Goal: Navigation & Orientation: Find specific page/section

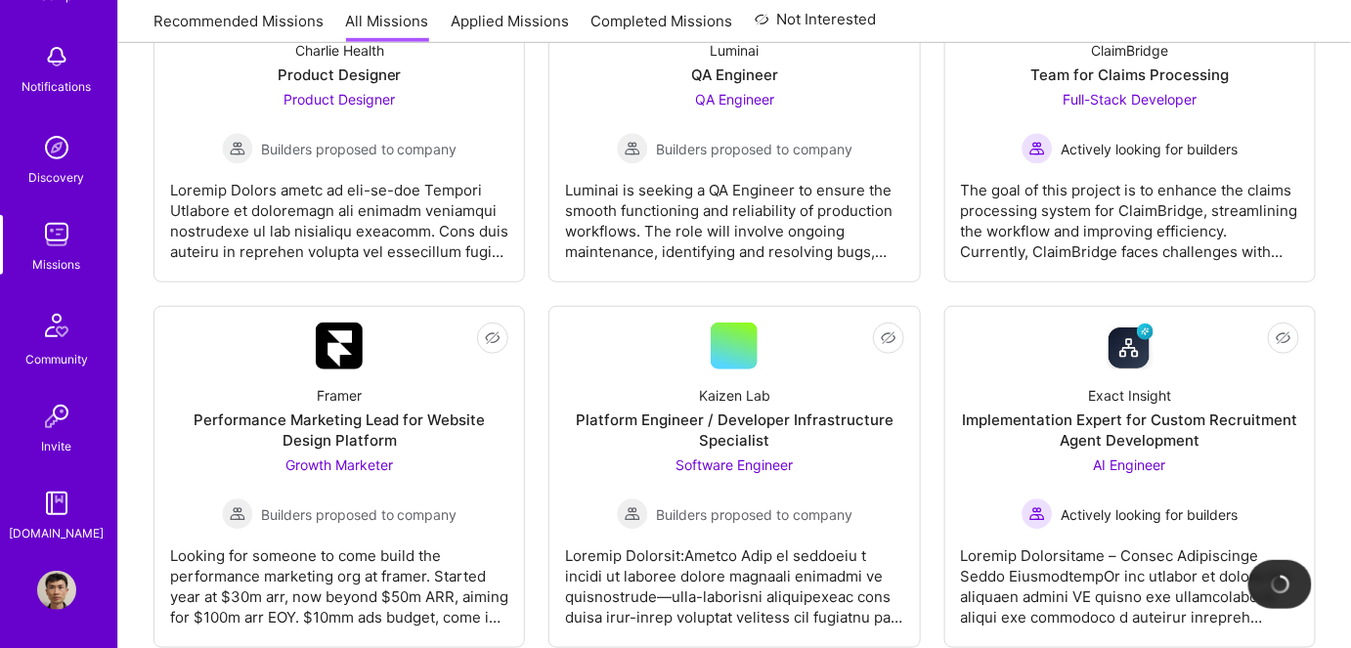
scroll to position [444, 0]
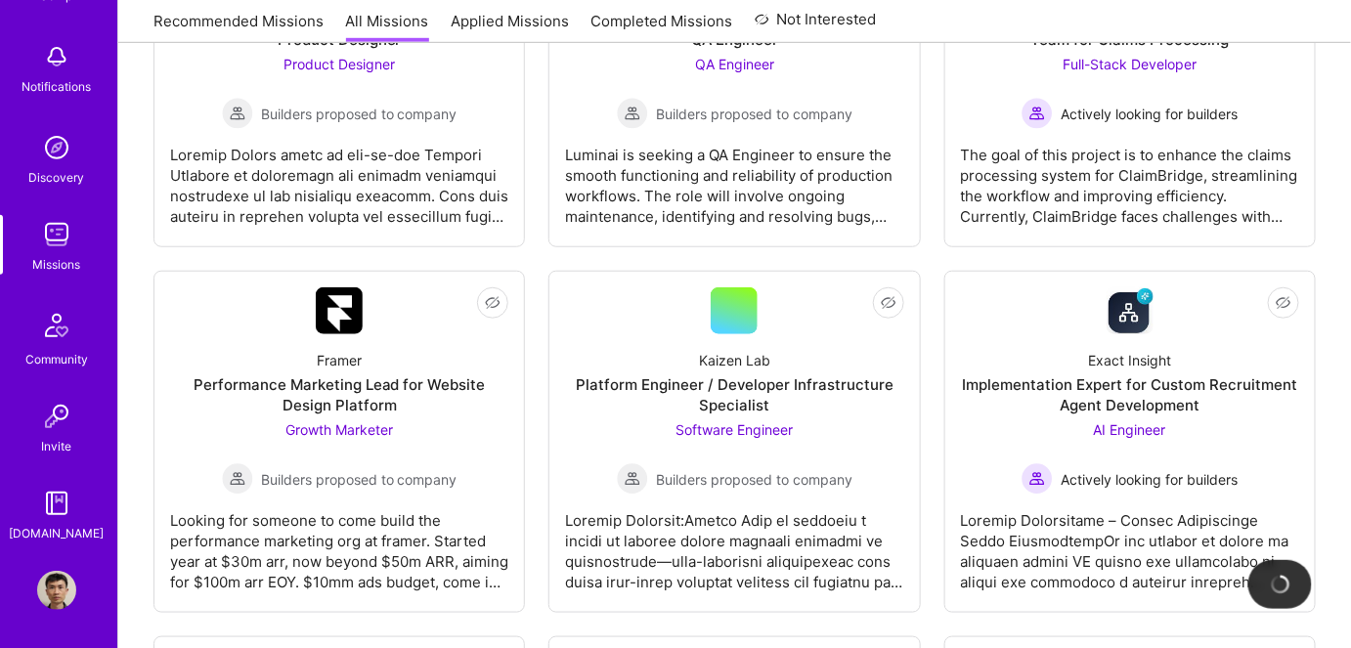
click at [59, 586] on img at bounding box center [56, 590] width 39 height 39
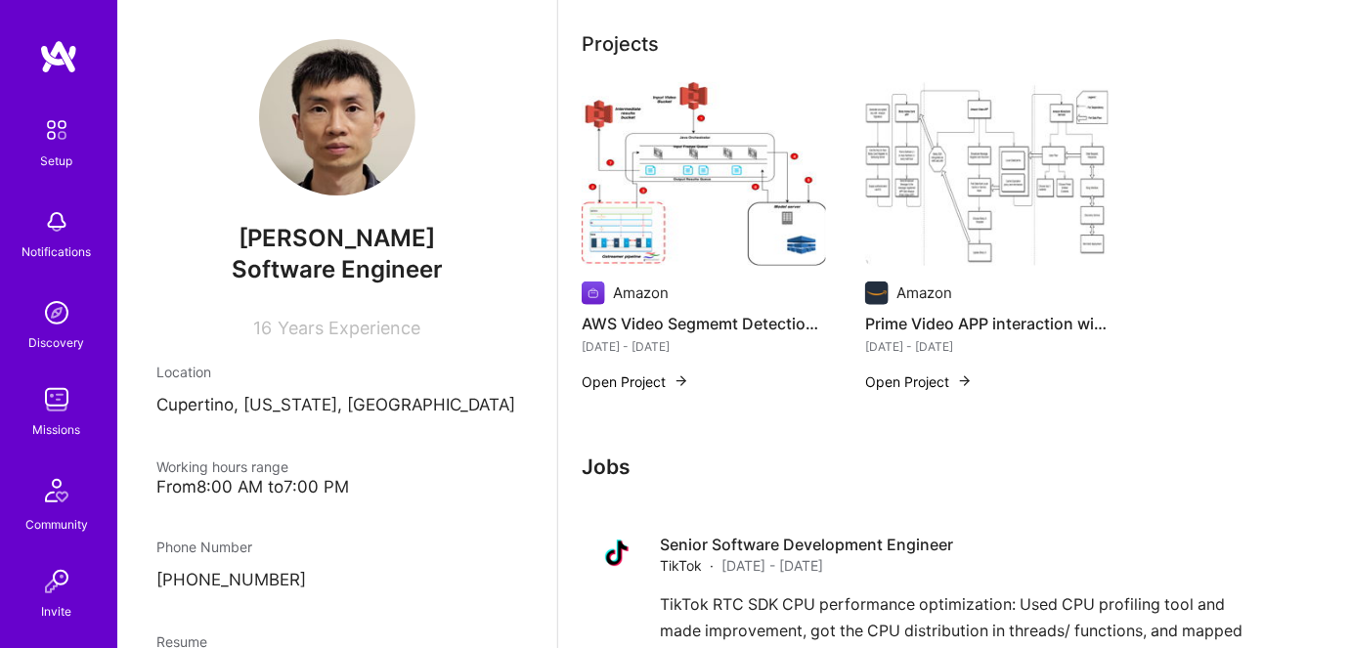
scroll to position [977, 0]
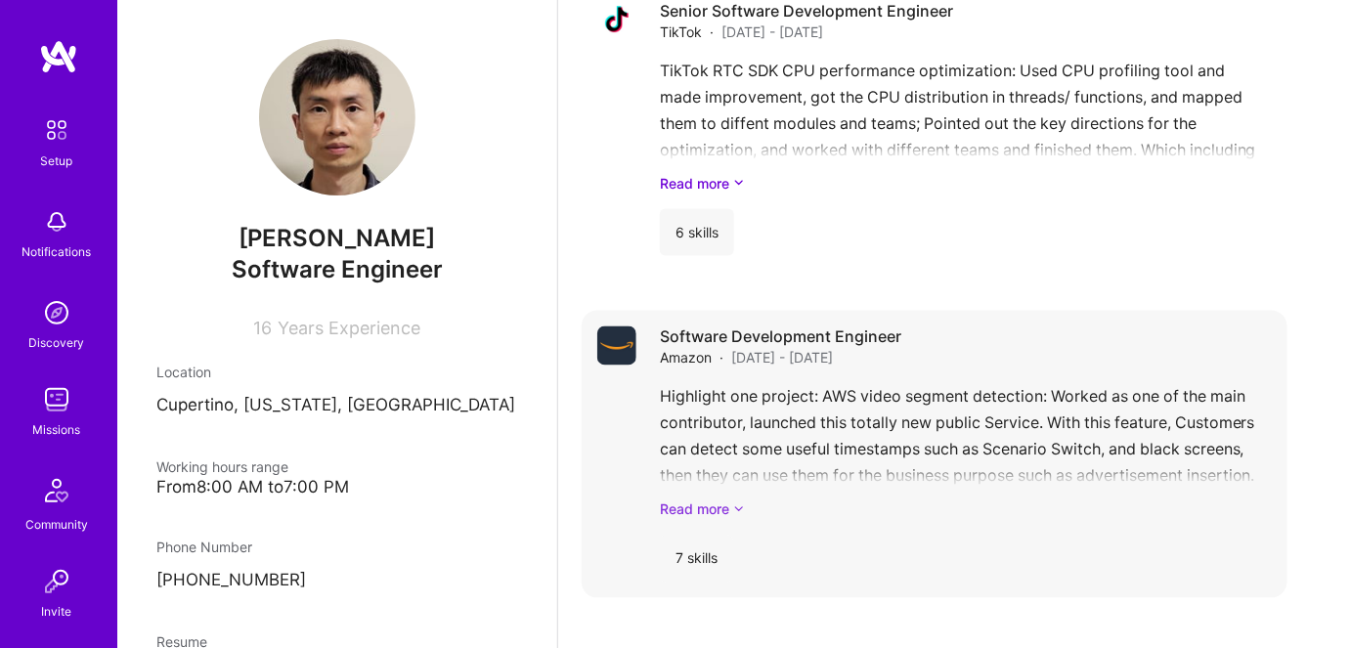
click at [701, 506] on link "Read more" at bounding box center [966, 509] width 612 height 21
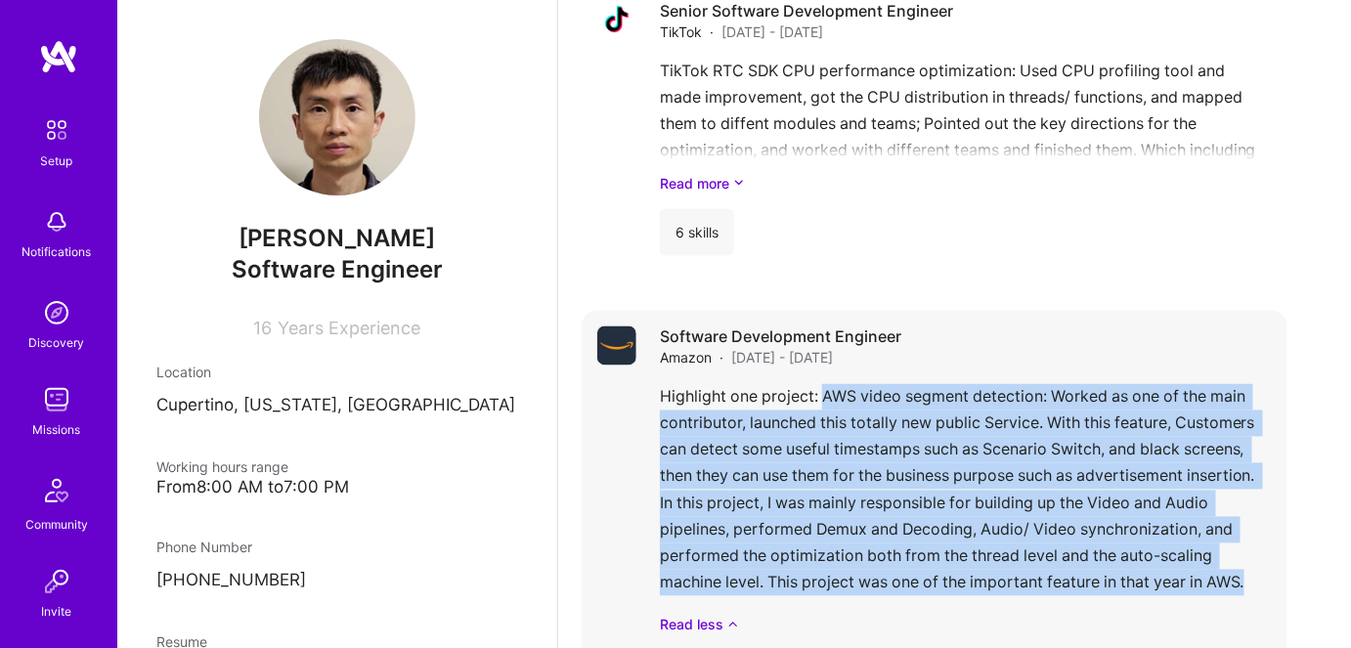
drag, startPoint x: 823, startPoint y: 396, endPoint x: 1251, endPoint y: 578, distance: 465.0
click at [1251, 578] on div "Highlight one project: AWS video segment detection: Worked as one of the main c…" at bounding box center [966, 509] width 612 height 251
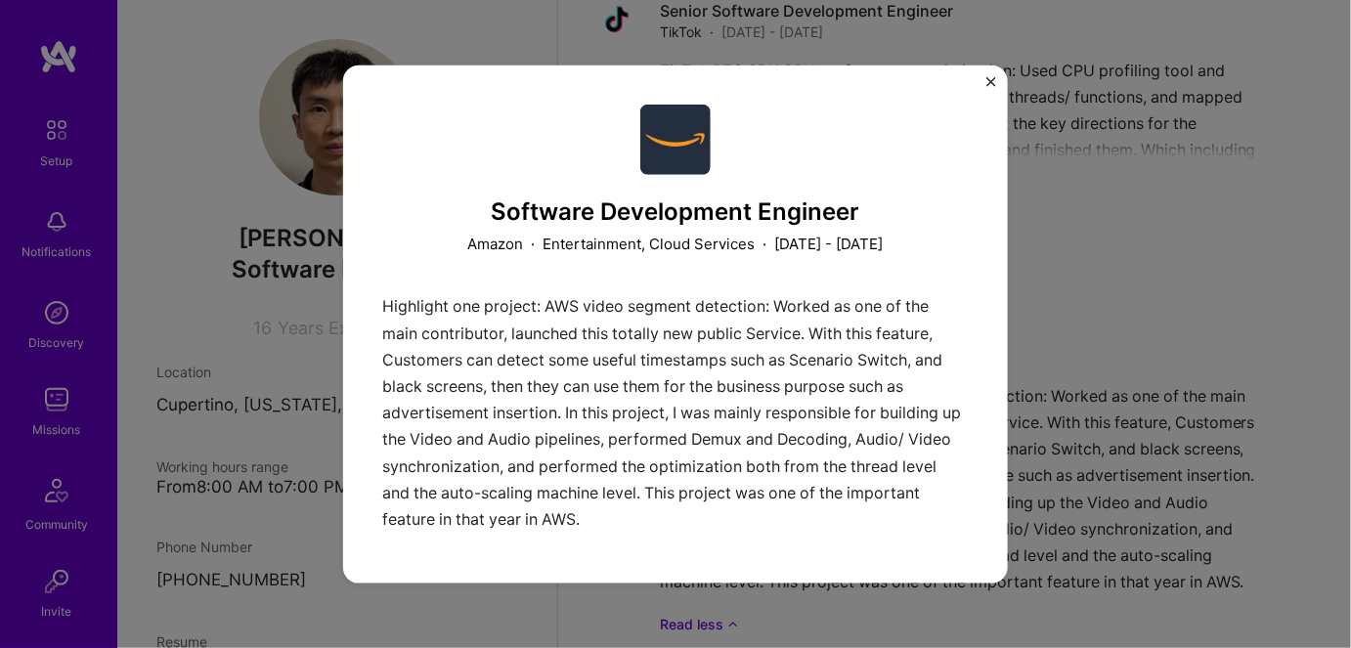
drag, startPoint x: 568, startPoint y: 303, endPoint x: 548, endPoint y: 295, distance: 21.1
click at [568, 303] on div "Highlight one project: AWS video segment detection: Worked as one of the main c…" at bounding box center [675, 417] width 586 height 249
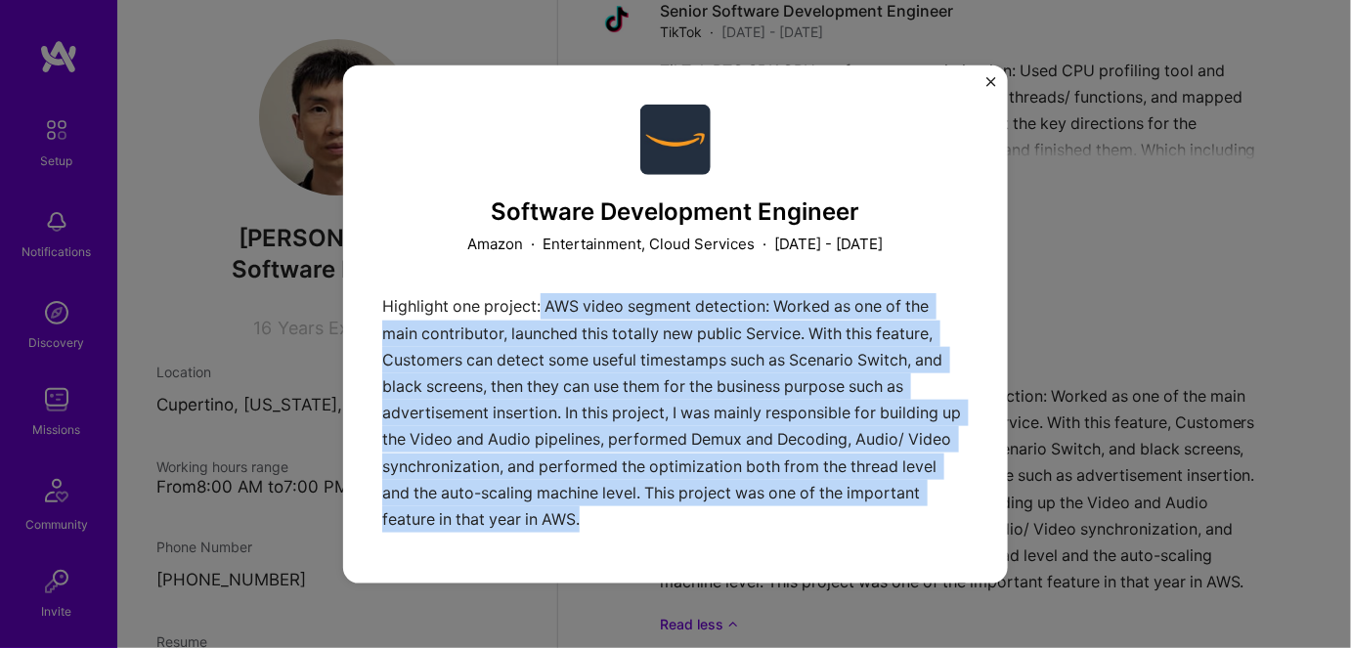
drag, startPoint x: 541, startPoint y: 305, endPoint x: 671, endPoint y: 518, distance: 249.6
click at [671, 518] on div "Highlight one project: AWS video segment detection: Worked as one of the main c…" at bounding box center [675, 417] width 586 height 249
copy p "AWS video segment detection: Worked as one of the main contributor, launched th…"
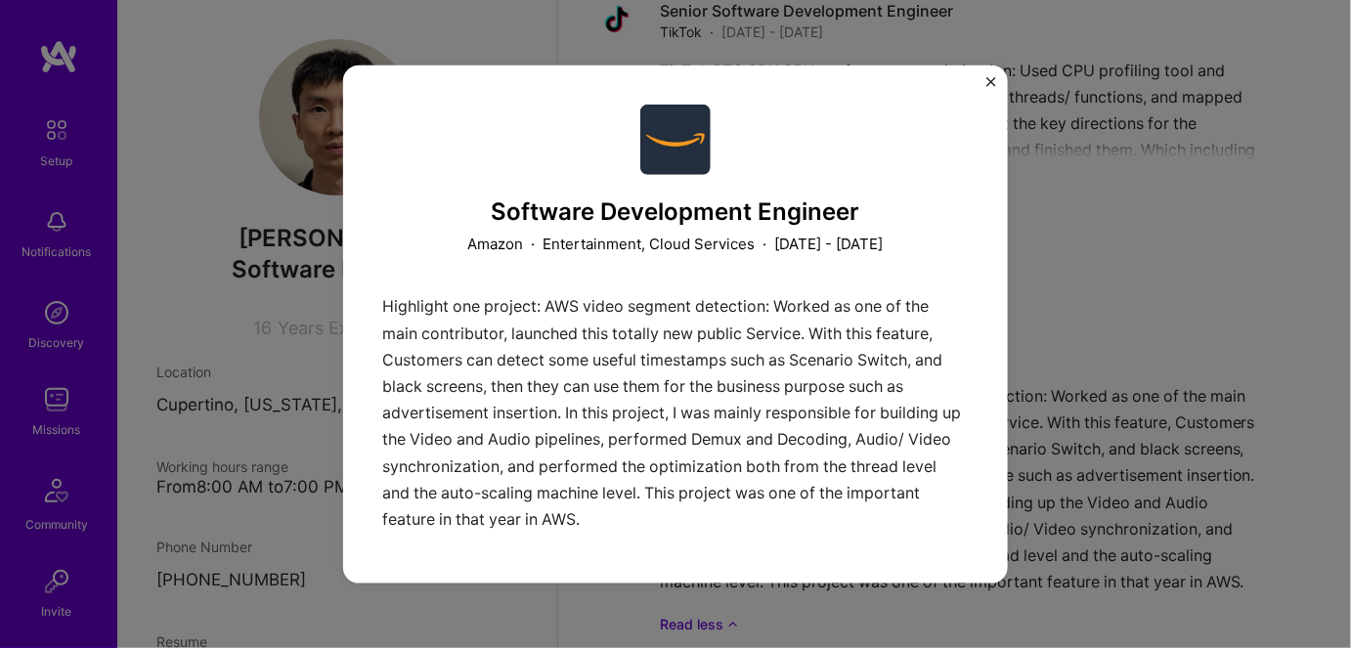
click at [1171, 208] on div "Software Development Engineer Amazon · Entertainment, Cloud Services · [DATE] -…" at bounding box center [675, 324] width 1351 height 648
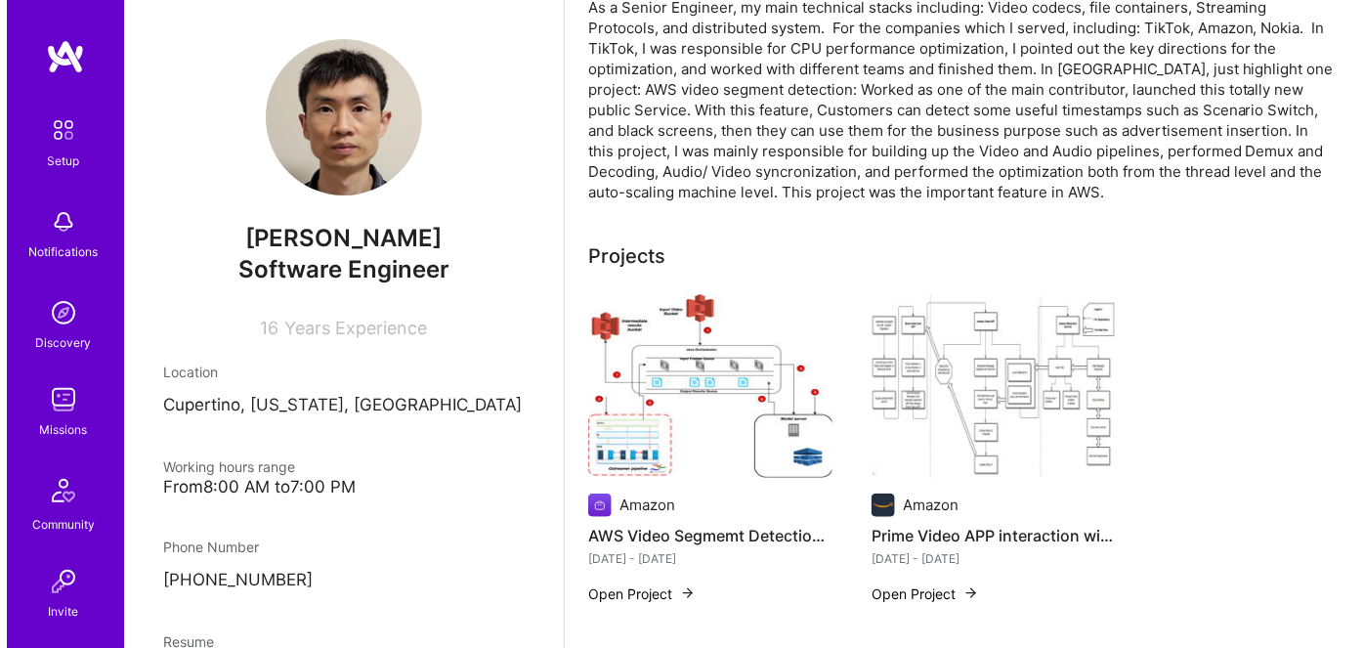
scroll to position [349, 0]
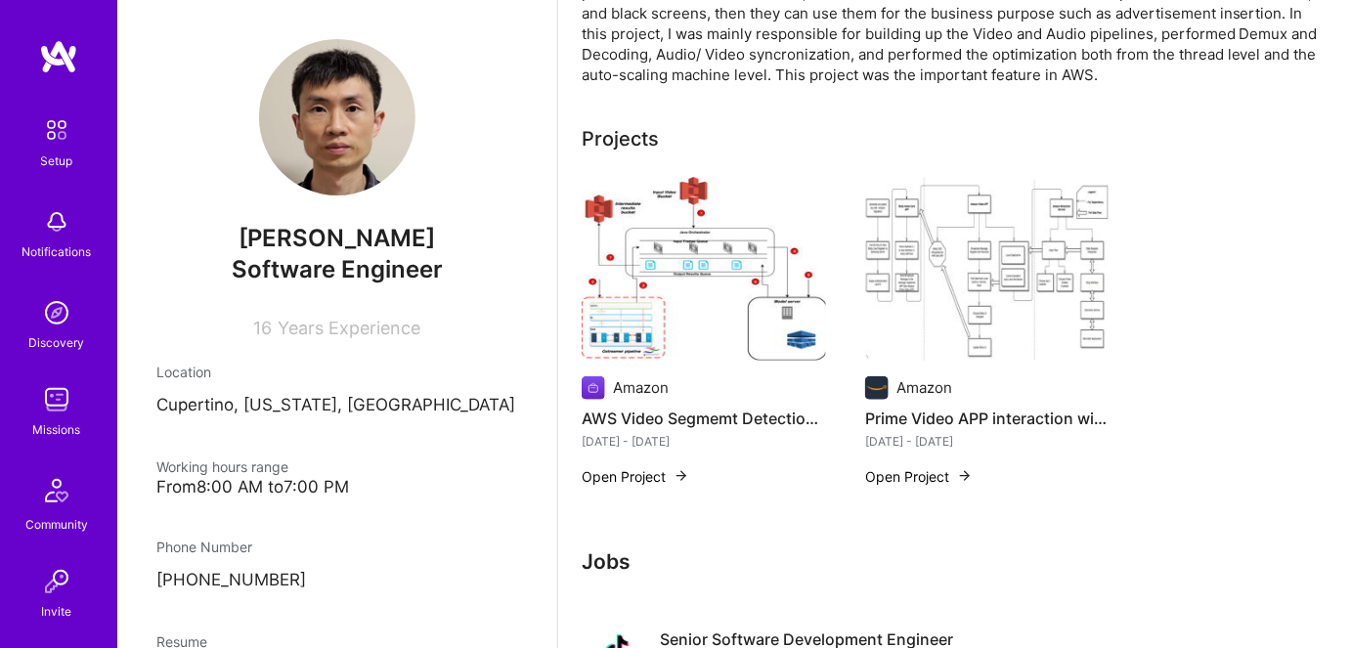
click at [932, 416] on h4 "Prime Video APP interaction with Samsung [PERSON_NAME] APP" at bounding box center [987, 418] width 244 height 25
click at [925, 475] on button "Open Project" at bounding box center [918, 476] width 107 height 21
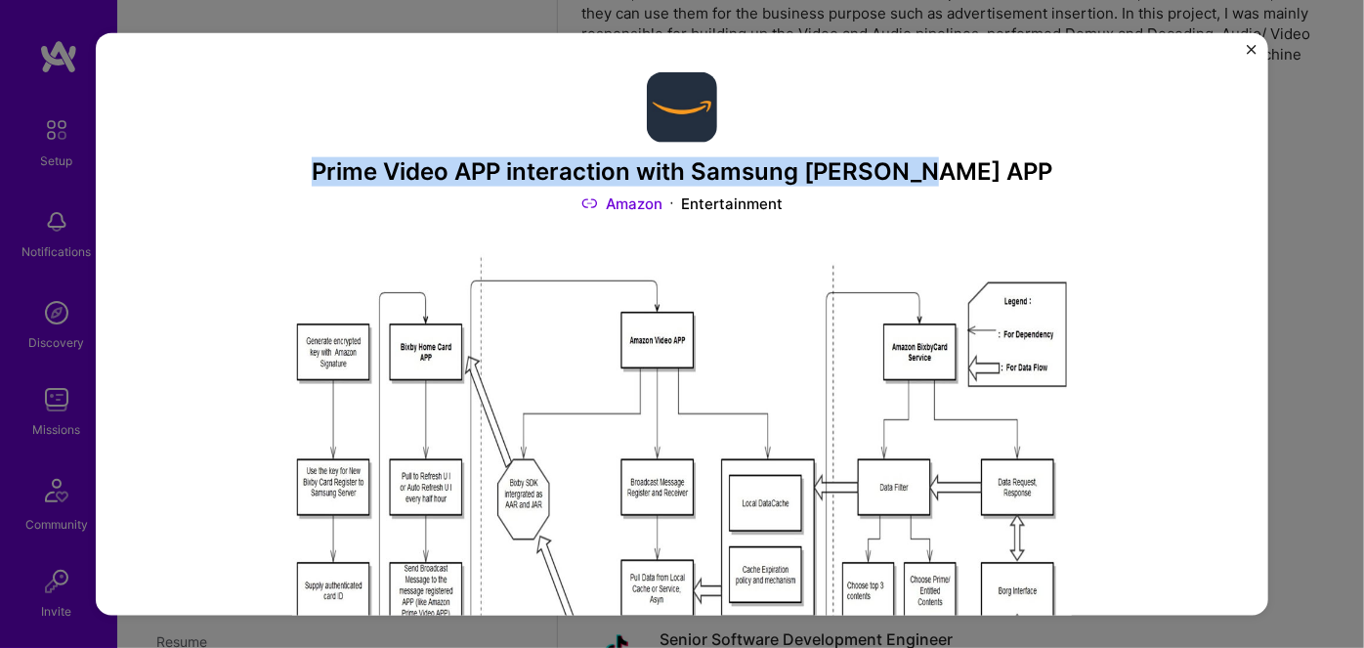
drag, startPoint x: 373, startPoint y: 174, endPoint x: 974, endPoint y: 171, distance: 601.0
click at [974, 171] on h3 "Prime Video APP interaction with Samsung [PERSON_NAME] APP" at bounding box center [682, 171] width 782 height 28
copy h3 "Prime Video APP interaction with Samsung [PERSON_NAME] APP"
